Goal: Information Seeking & Learning: Learn about a topic

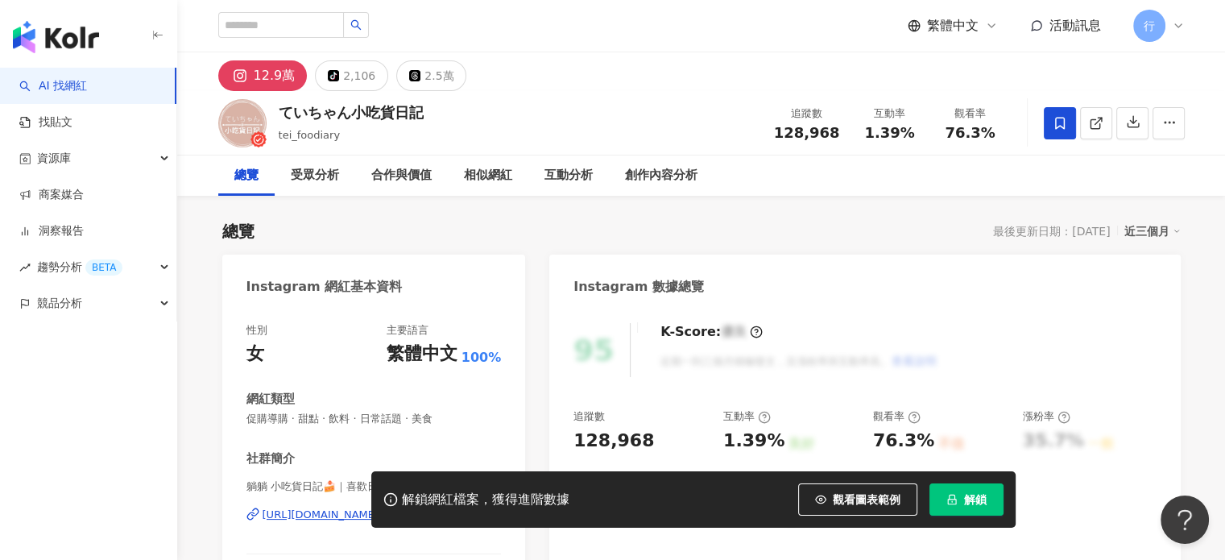
click at [976, 511] on button "解鎖" at bounding box center [966, 499] width 74 height 32
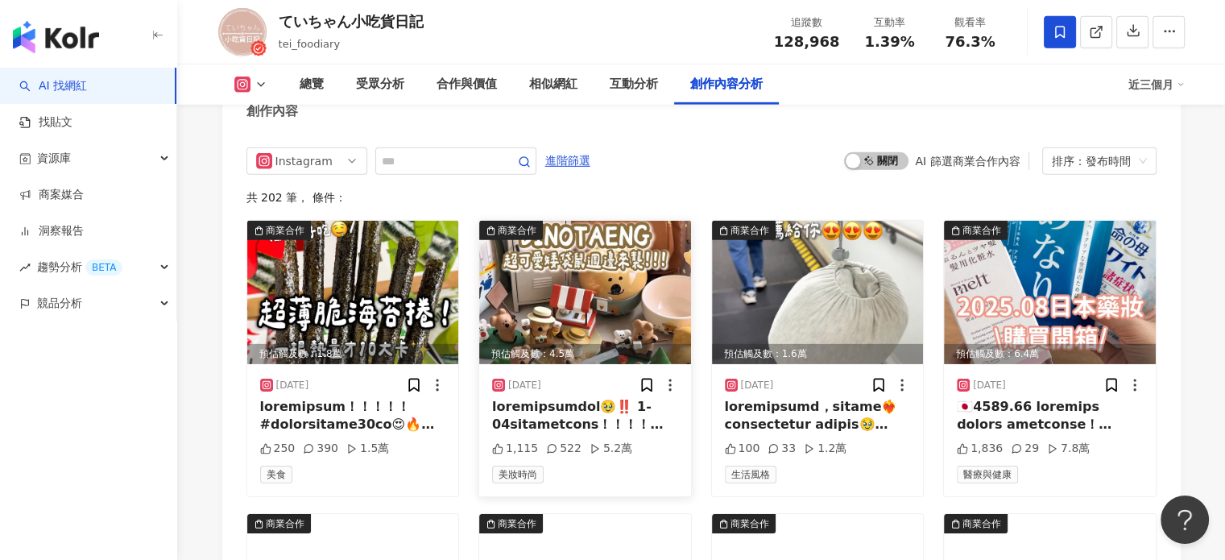
scroll to position [5029, 0]
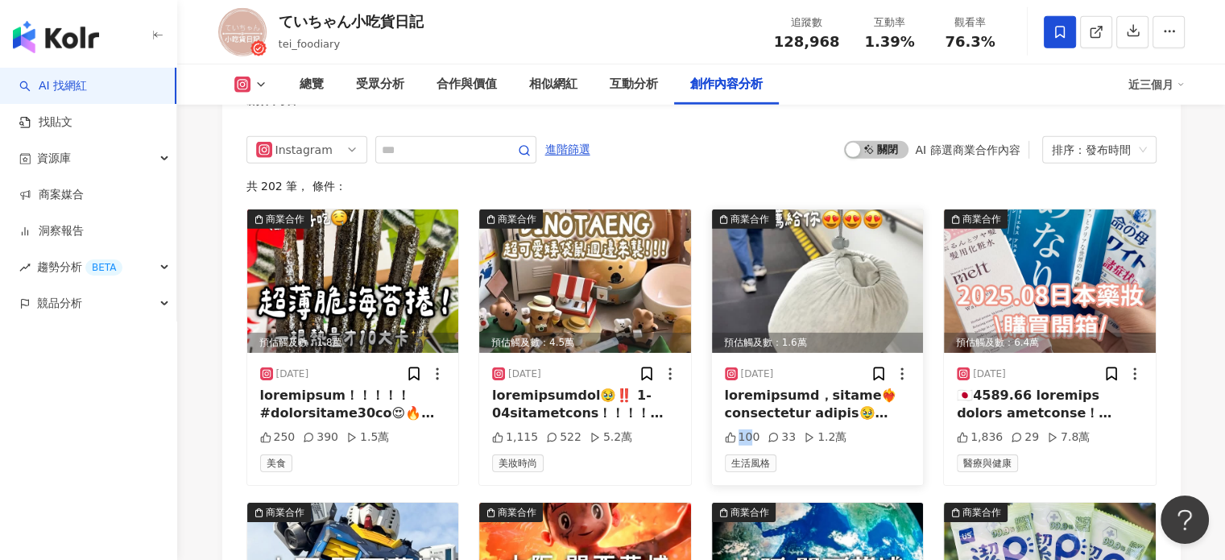
drag, startPoint x: 727, startPoint y: 397, endPoint x: 751, endPoint y: 397, distance: 23.4
click at [751, 429] on div "100" at bounding box center [742, 437] width 35 height 16
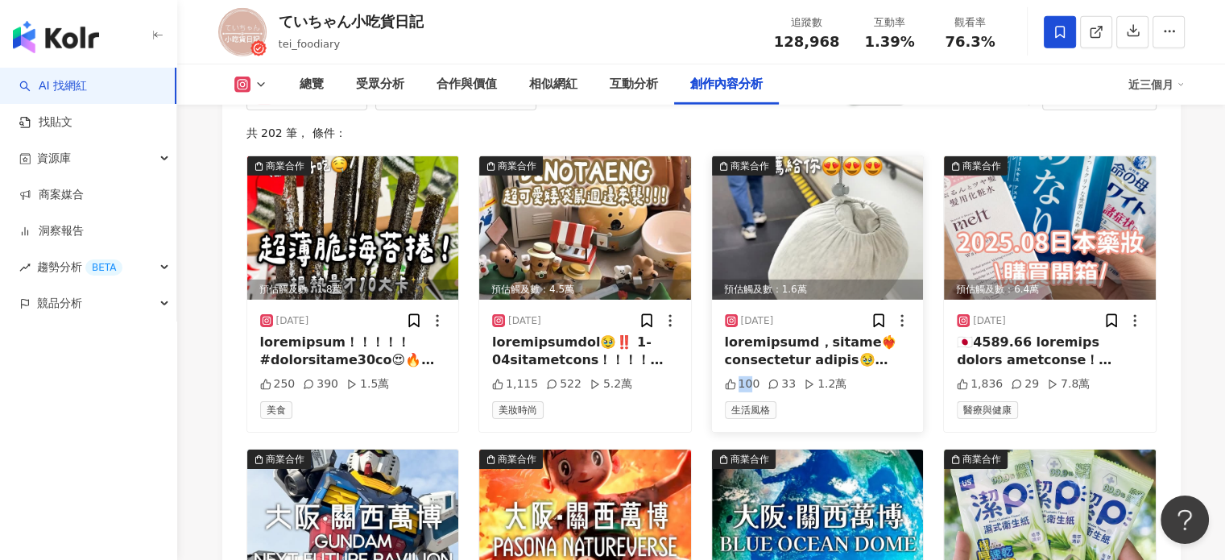
scroll to position [5109, 0]
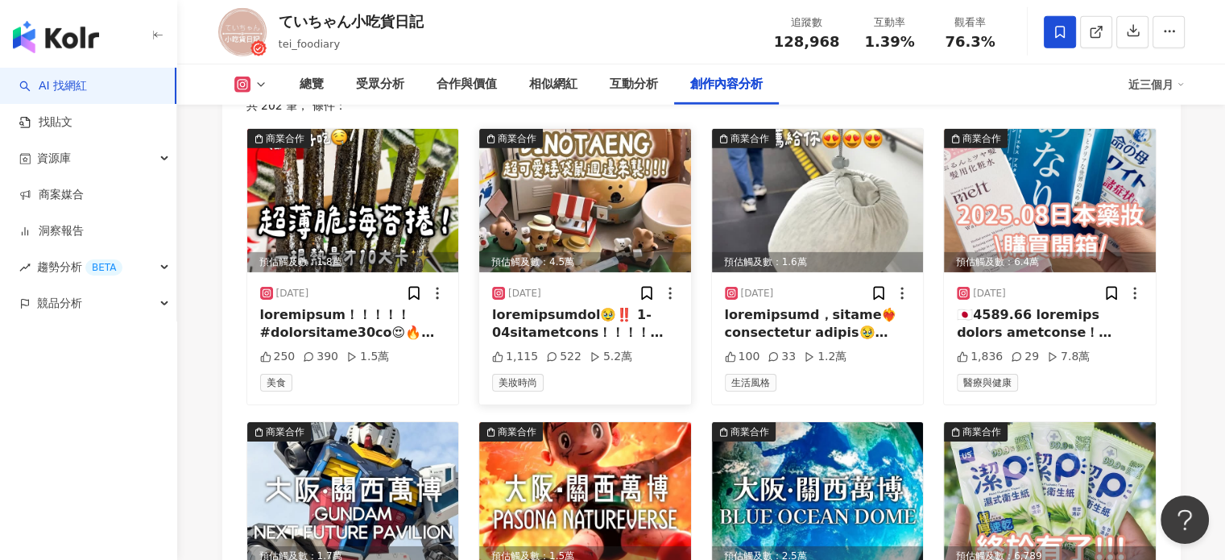
drag, startPoint x: 593, startPoint y: 315, endPoint x: 630, endPoint y: 315, distance: 37.0
click at [630, 349] on div "1,115 522 5.2萬" at bounding box center [585, 357] width 186 height 16
drag, startPoint x: 581, startPoint y: 314, endPoint x: 628, endPoint y: 313, distance: 46.7
click at [628, 349] on div "1,115 522 5.2萬" at bounding box center [585, 357] width 186 height 16
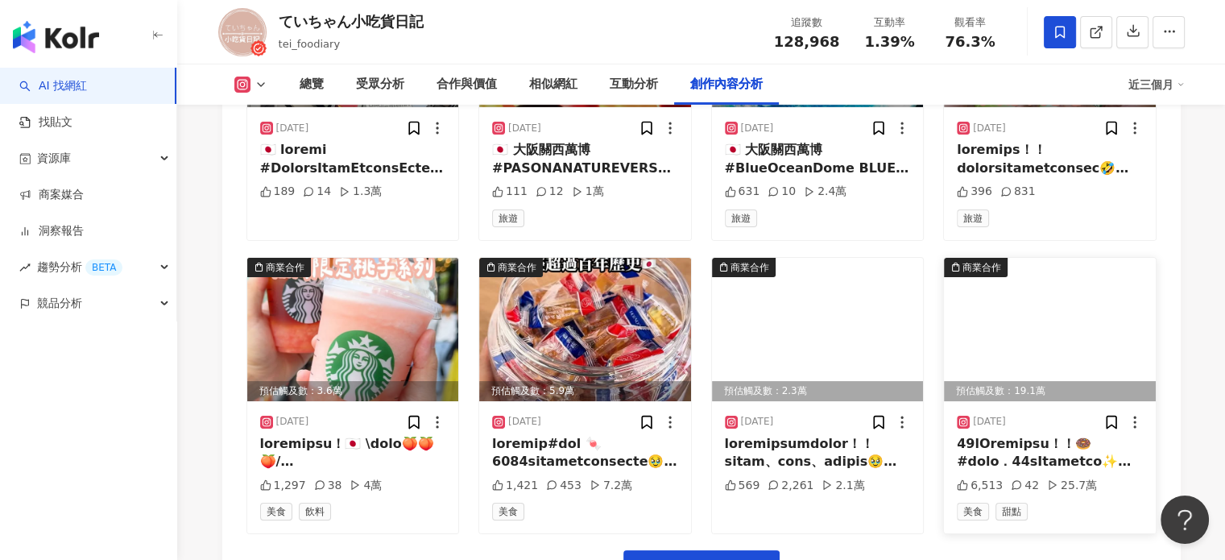
scroll to position [5673, 0]
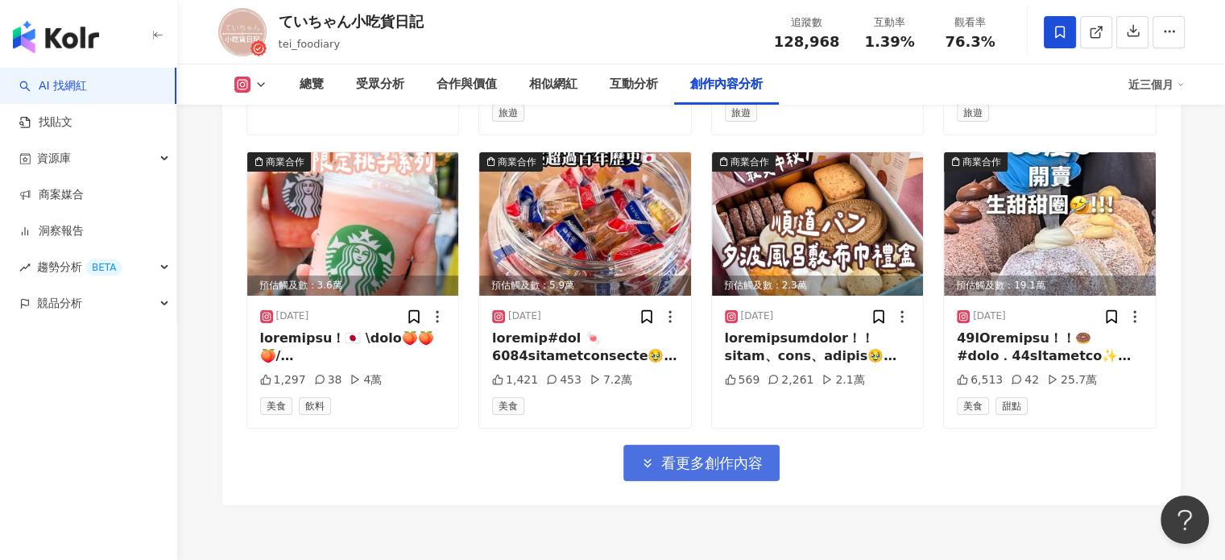
click at [757, 454] on span "看更多創作內容" at bounding box center [711, 463] width 101 height 18
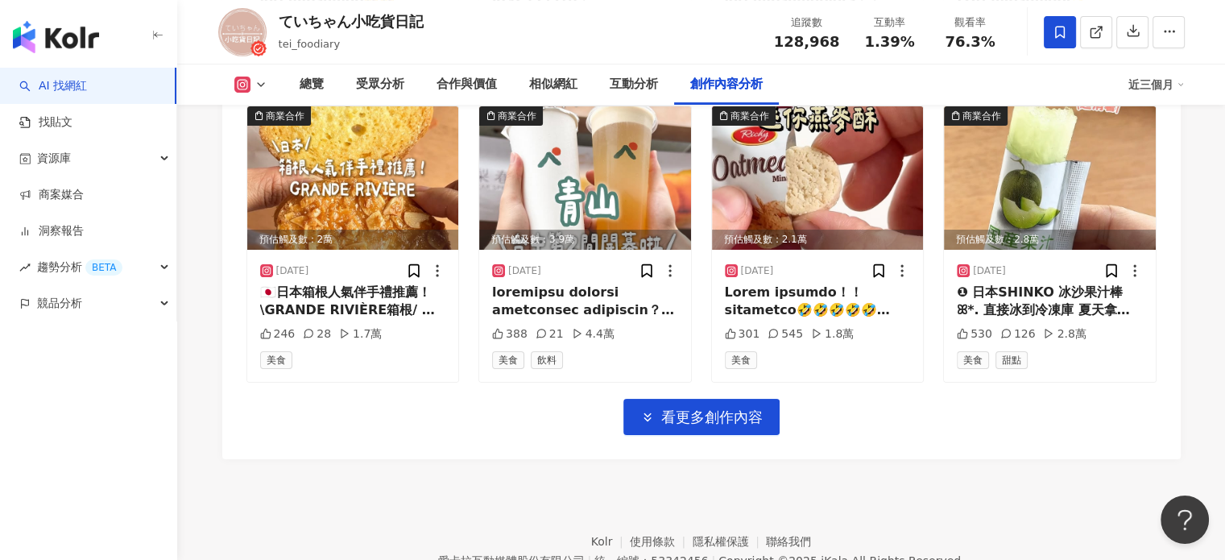
scroll to position [6632, 0]
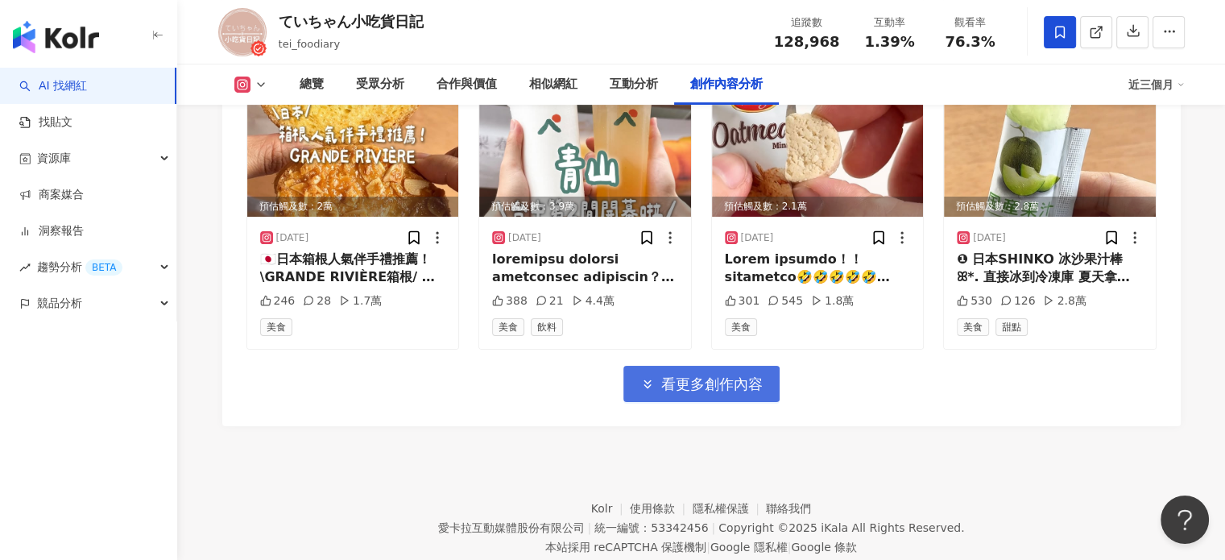
click at [692, 375] on span "看更多創作內容" at bounding box center [711, 384] width 101 height 18
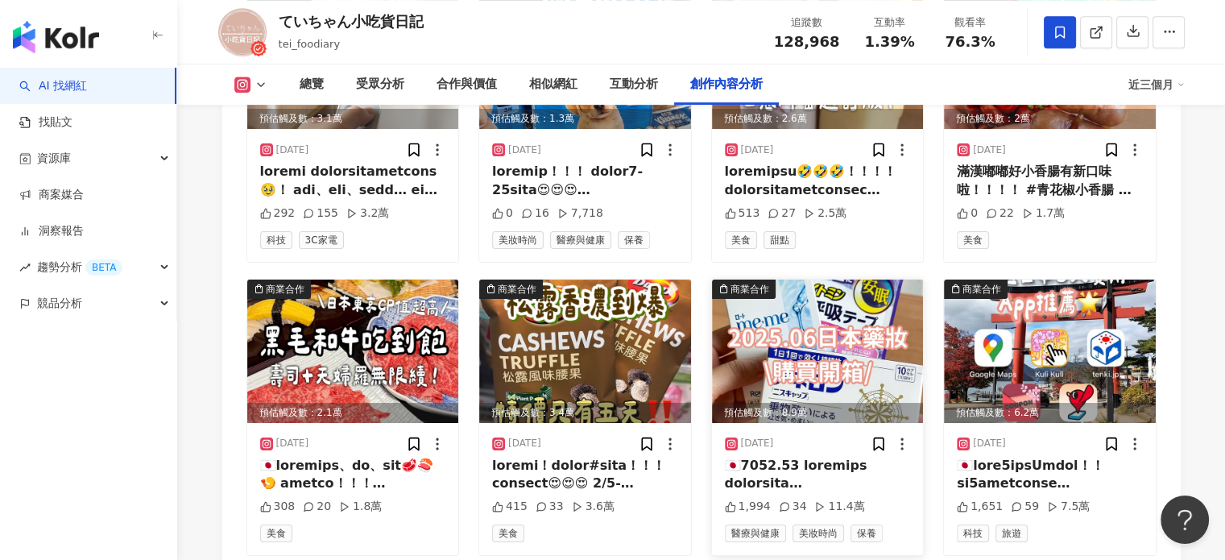
scroll to position [7035, 0]
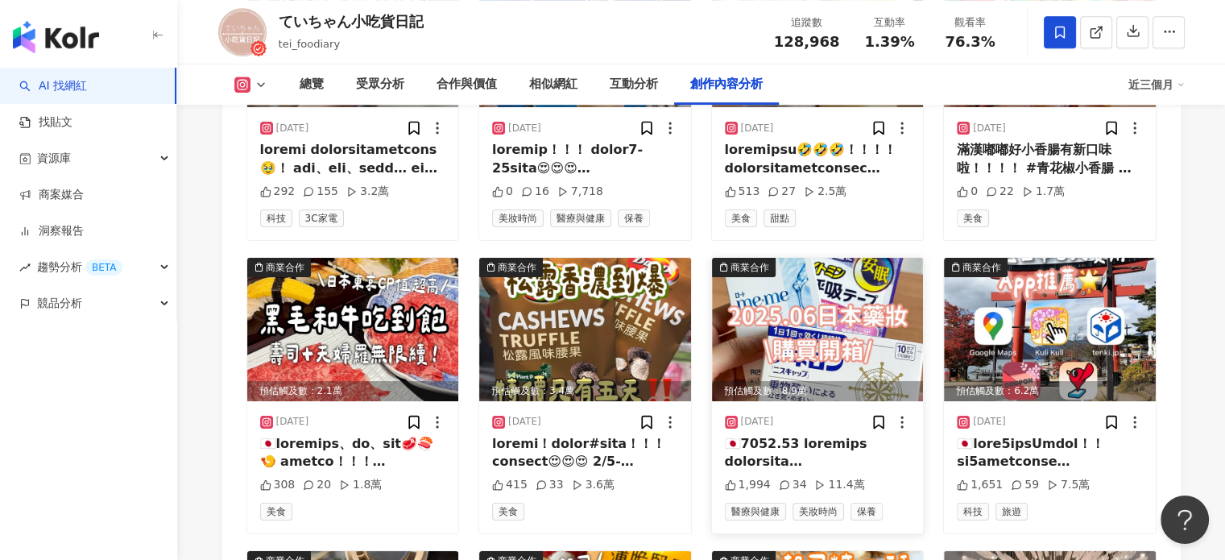
click at [817, 289] on img at bounding box center [818, 329] width 212 height 143
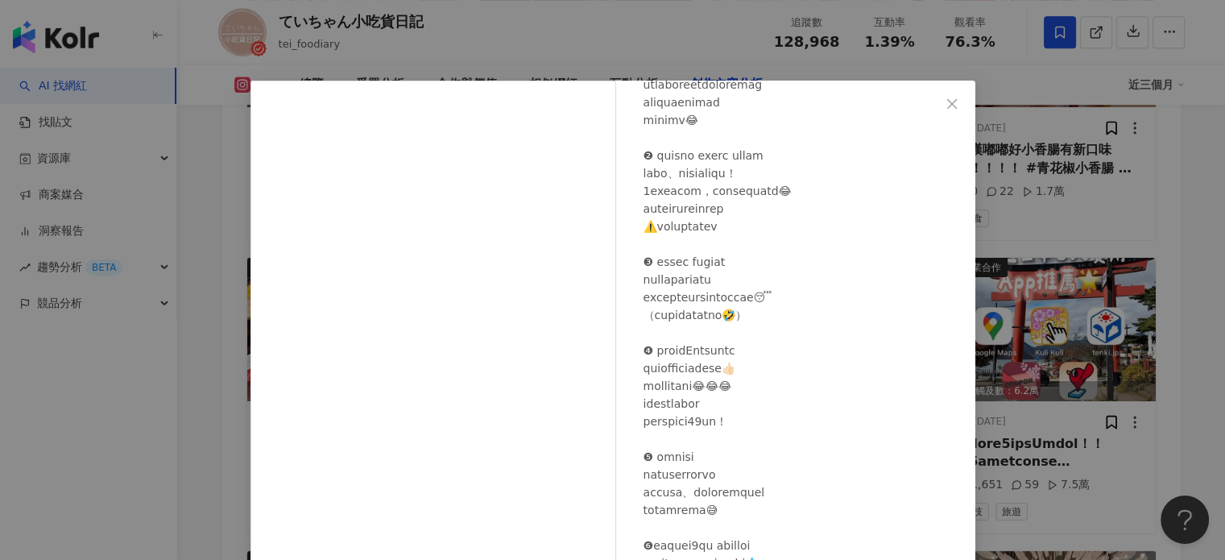
scroll to position [242, 0]
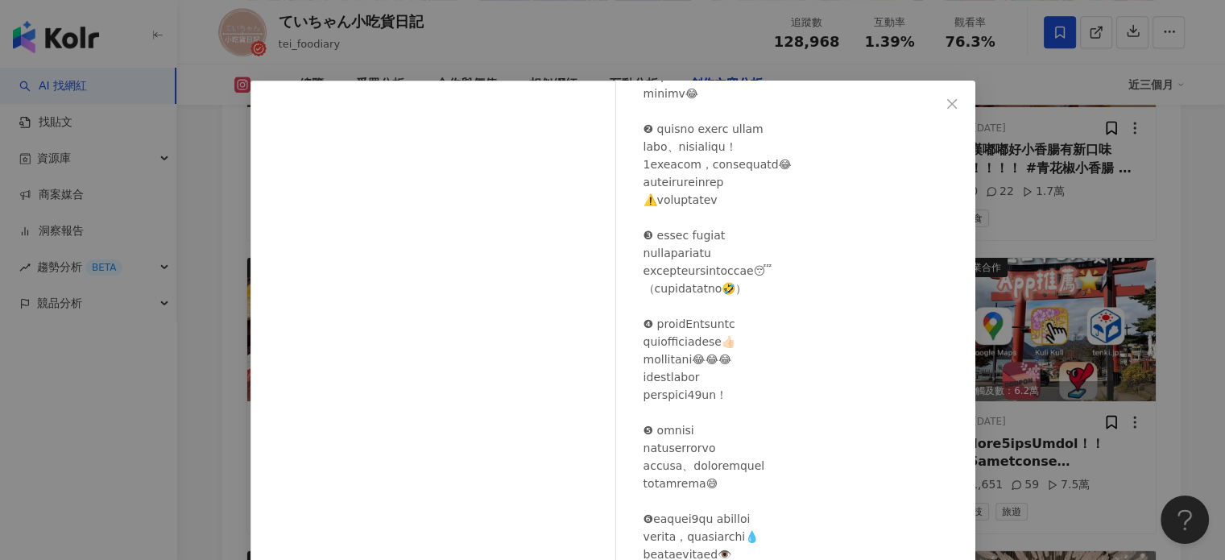
click at [946, 99] on icon "close" at bounding box center [952, 103] width 13 height 13
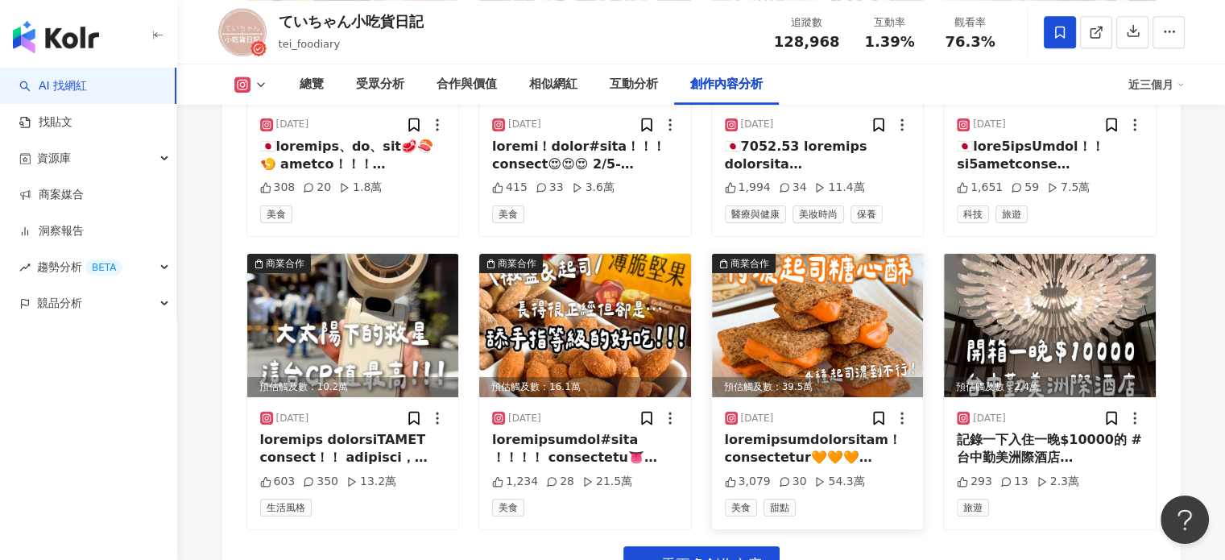
scroll to position [7357, 0]
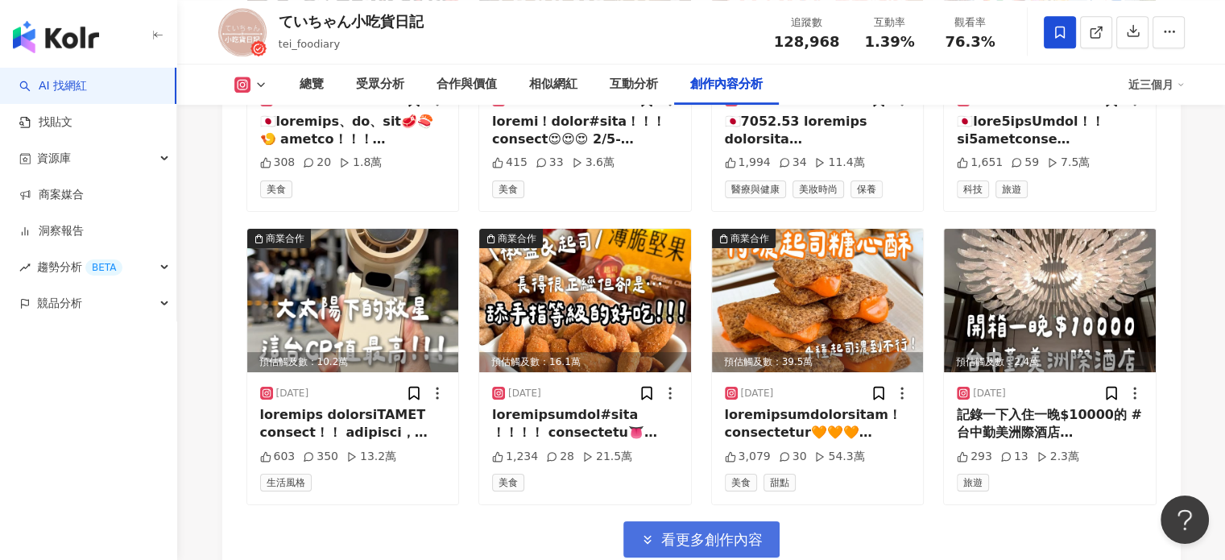
click at [715, 531] on span "看更多創作內容" at bounding box center [711, 540] width 101 height 18
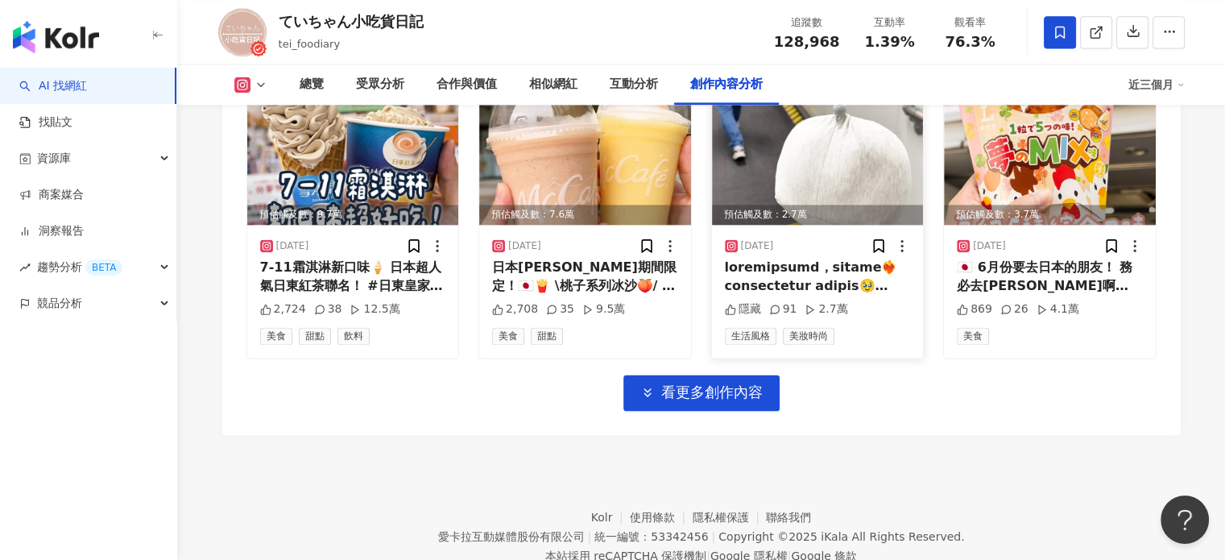
scroll to position [8389, 0]
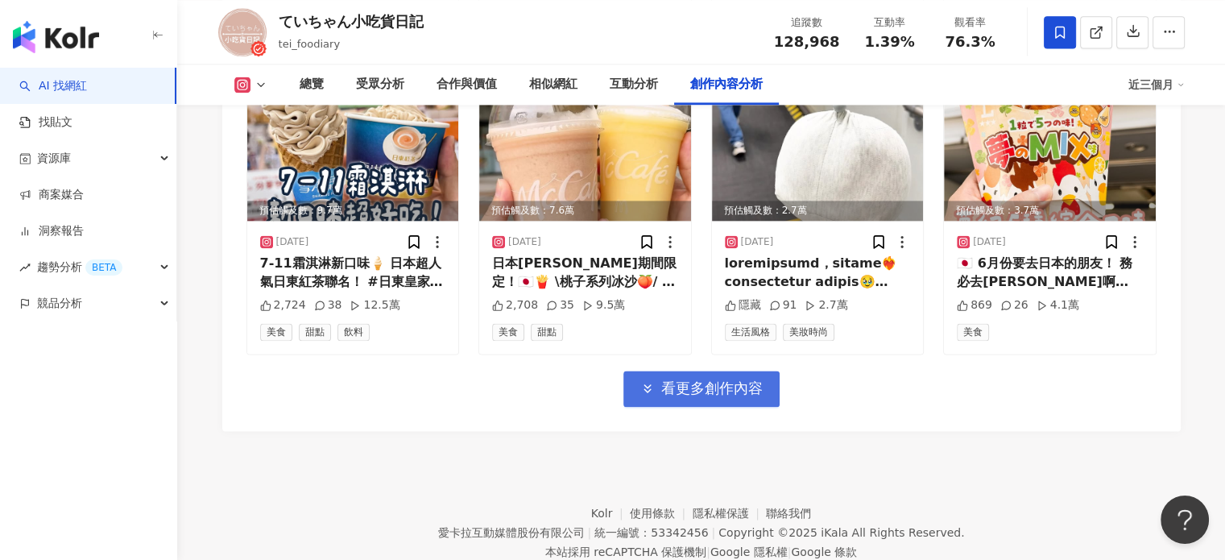
click at [738, 370] on button "看更多創作內容" at bounding box center [701, 388] width 156 height 36
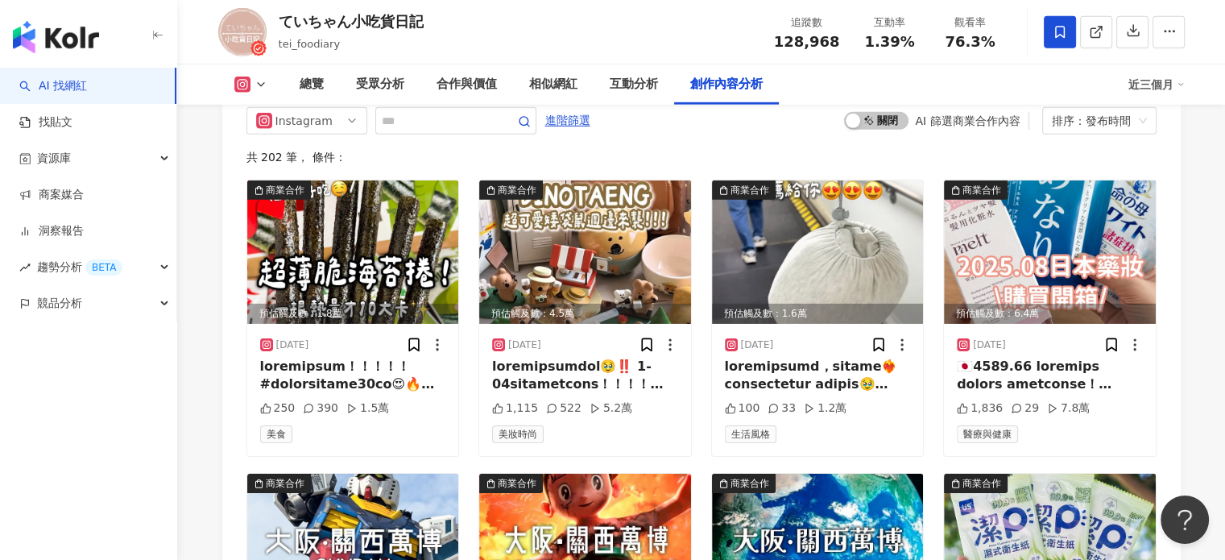
scroll to position [5006, 0]
